Goal: Find contact information: Find contact information

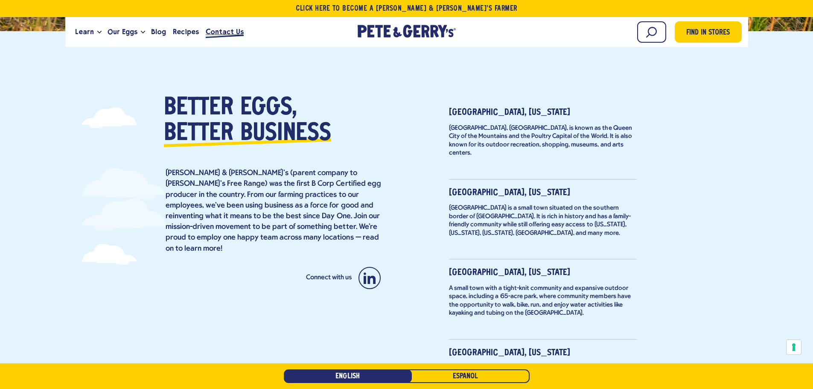
click at [218, 32] on span "Contact Us" at bounding box center [225, 31] width 38 height 11
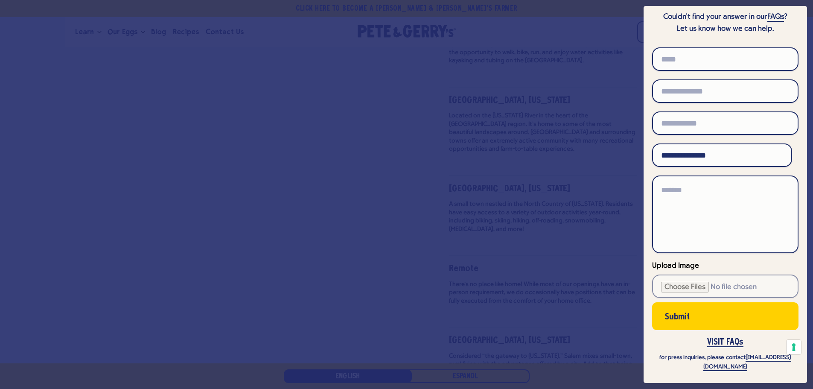
scroll to position [634, 0]
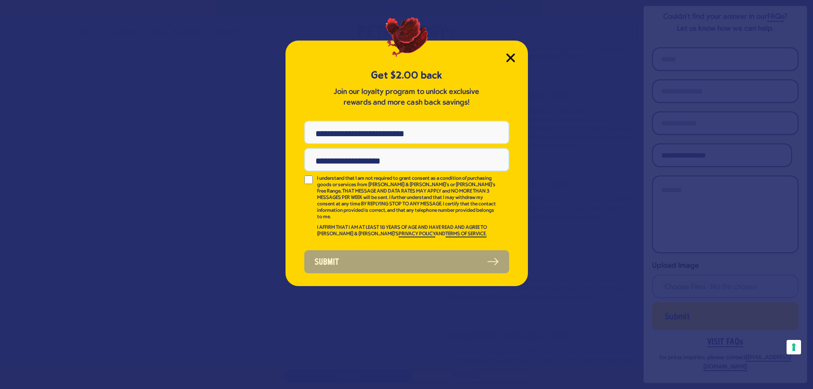
click at [511, 56] on icon "Close Modal" at bounding box center [510, 58] width 8 height 8
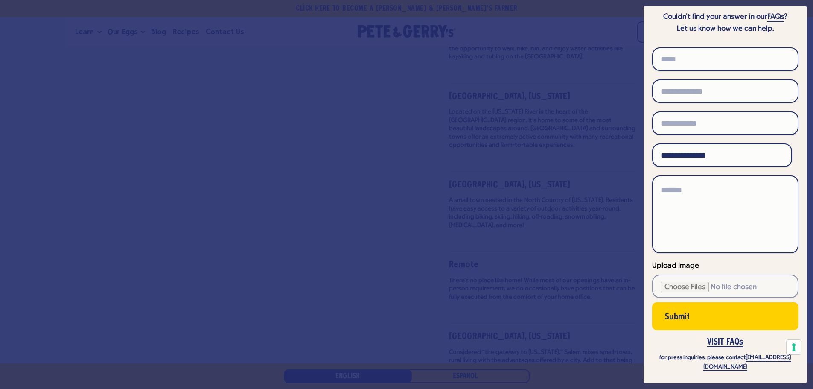
click at [511, 56] on div at bounding box center [406, 194] width 813 height 389
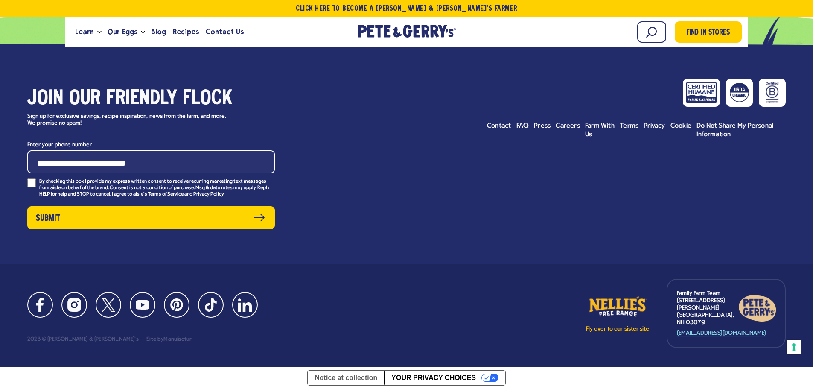
scroll to position [2917, 0]
